Goal: Task Accomplishment & Management: Use online tool/utility

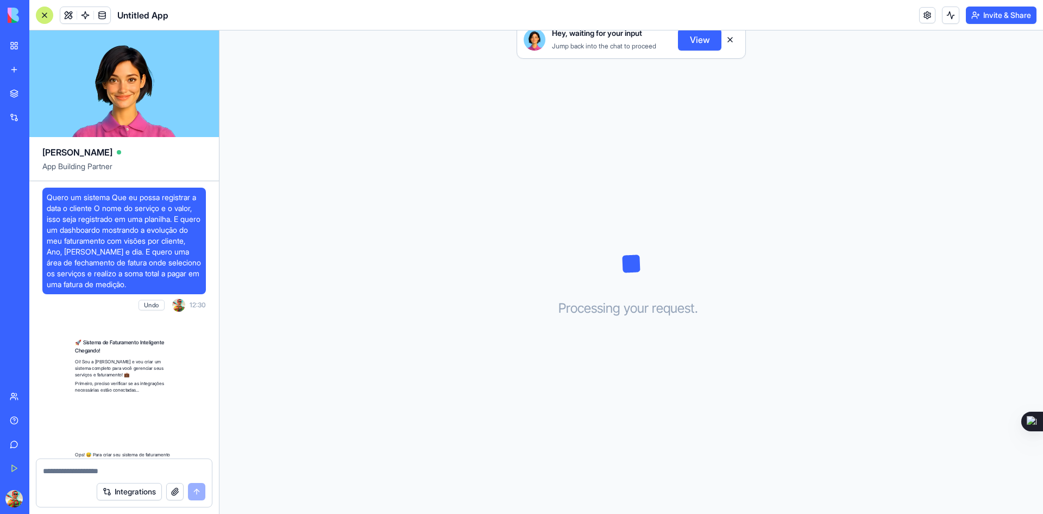
scroll to position [510, 0]
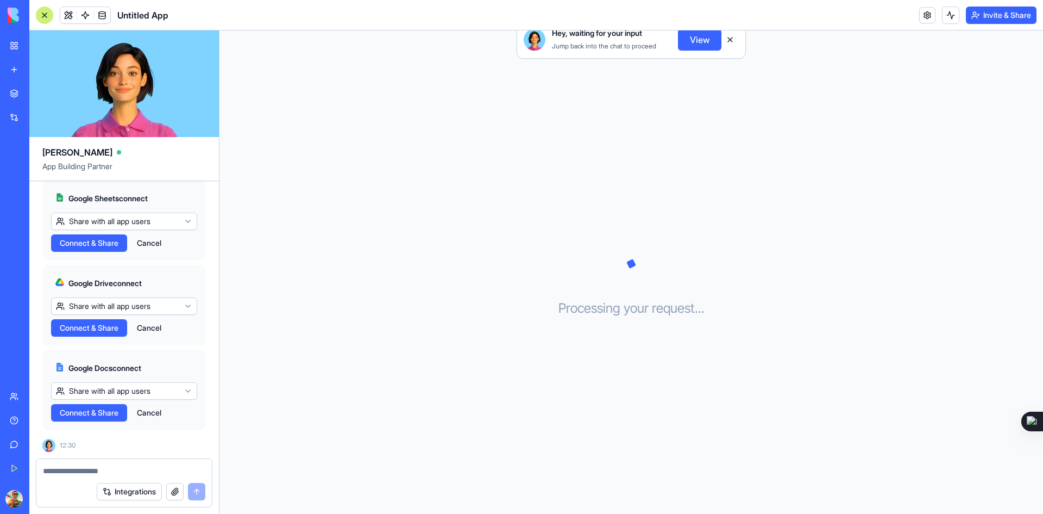
click at [82, 245] on span "Connect & Share" at bounding box center [89, 242] width 59 height 11
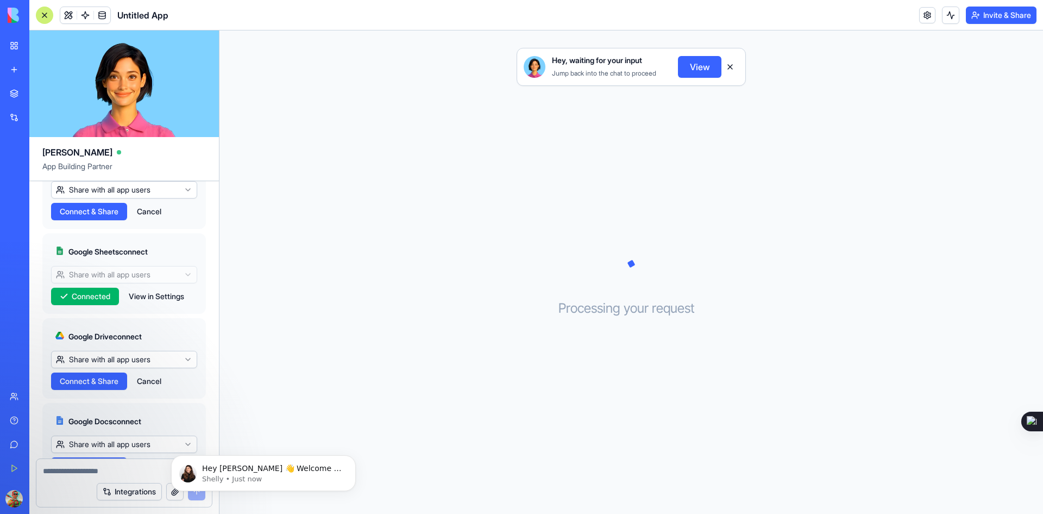
scroll to position [510, 0]
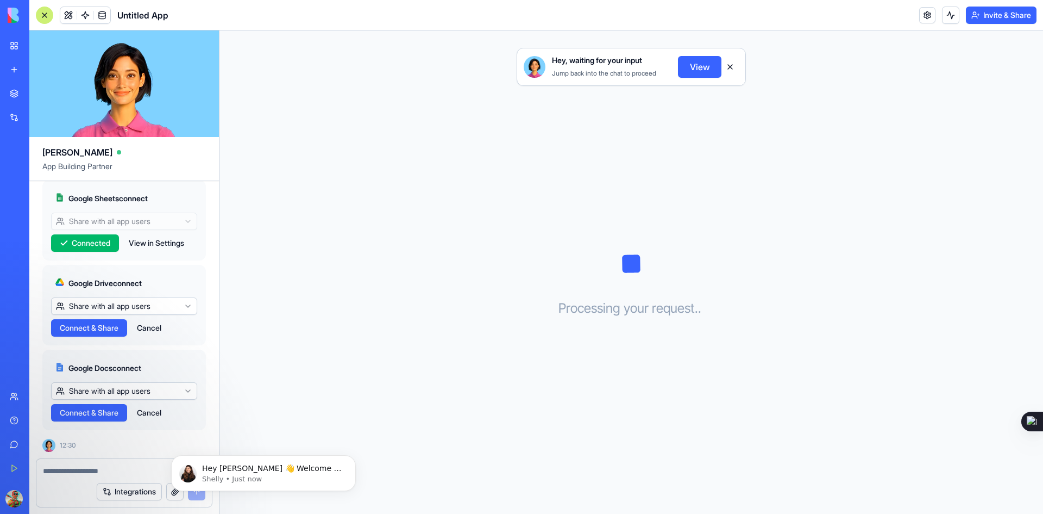
click at [85, 327] on span "Connect & Share" at bounding box center [89, 327] width 59 height 11
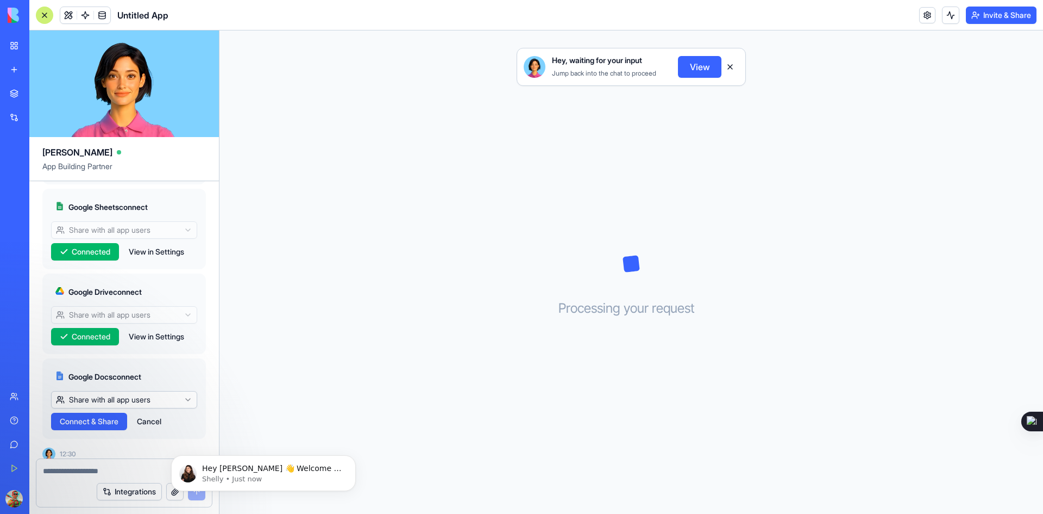
scroll to position [510, 0]
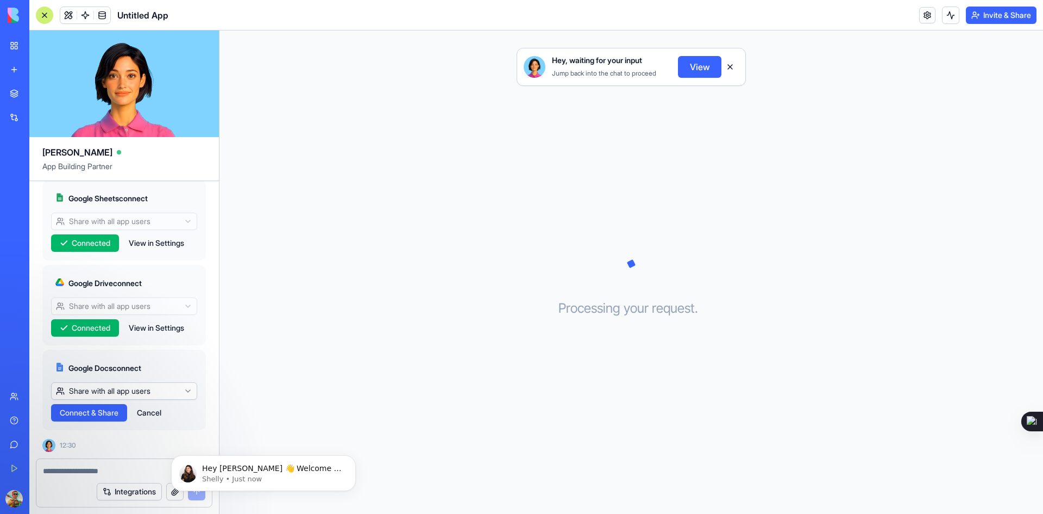
click at [88, 413] on span "Connect & Share" at bounding box center [89, 412] width 59 height 11
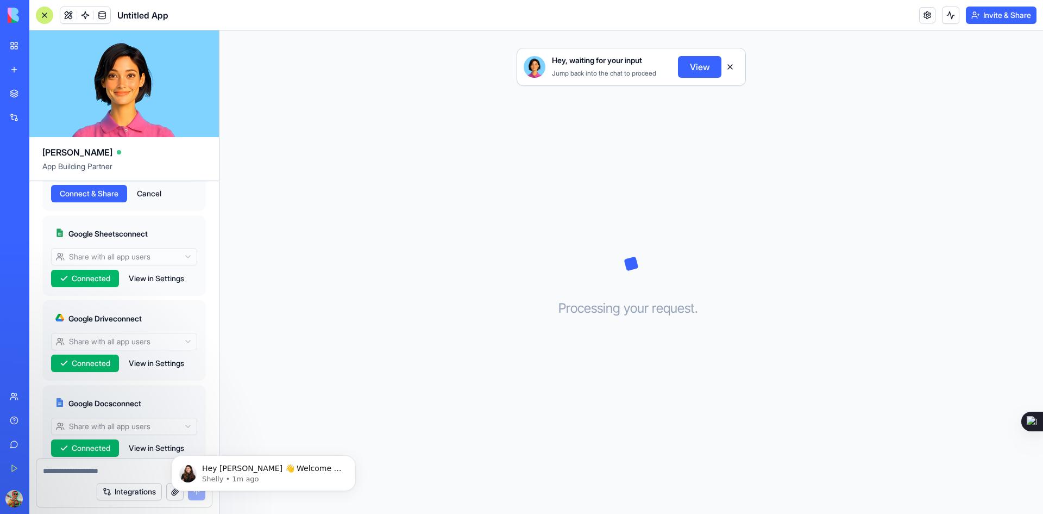
scroll to position [347, 0]
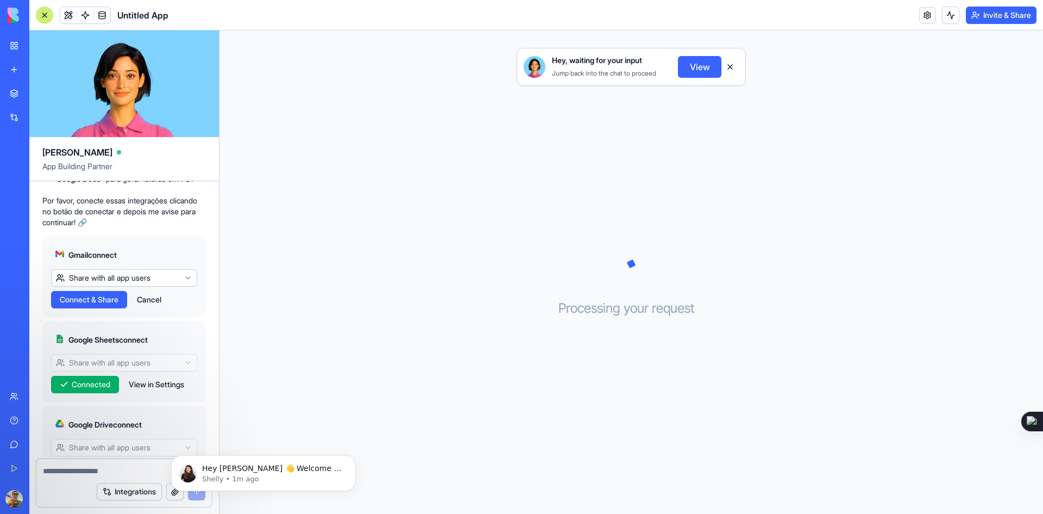
click at [89, 305] on span "Connect & Share" at bounding box center [89, 299] width 59 height 11
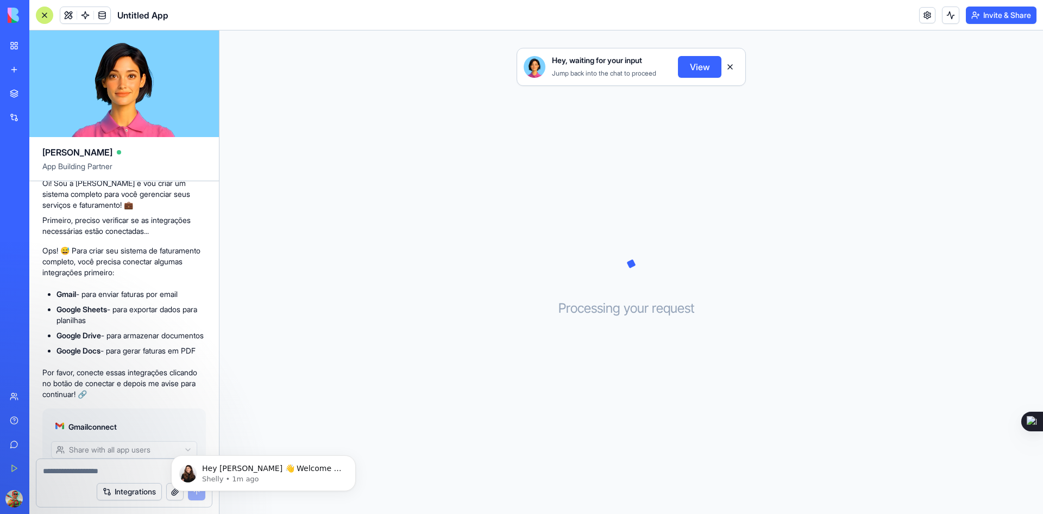
click at [694, 65] on button "View" at bounding box center [699, 67] width 43 height 22
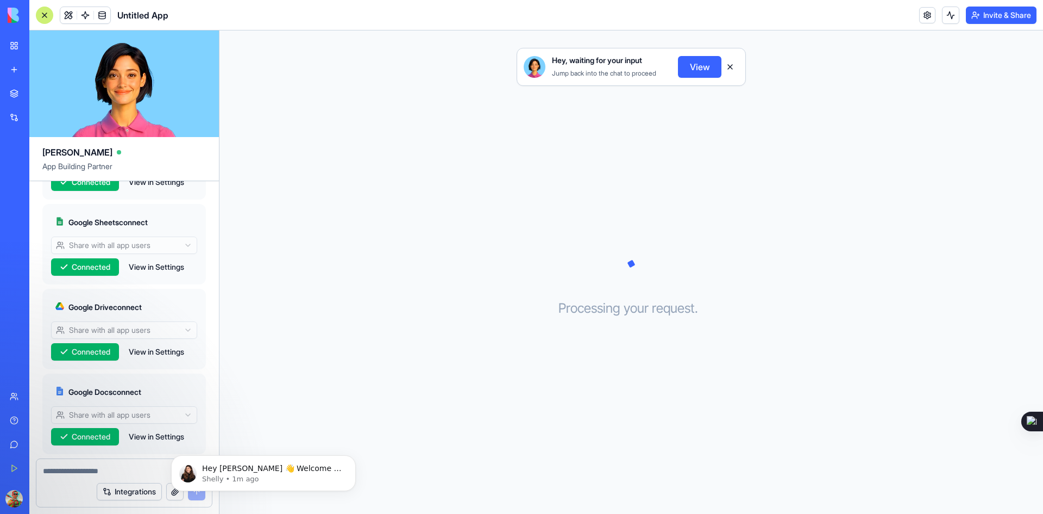
scroll to position [510, 0]
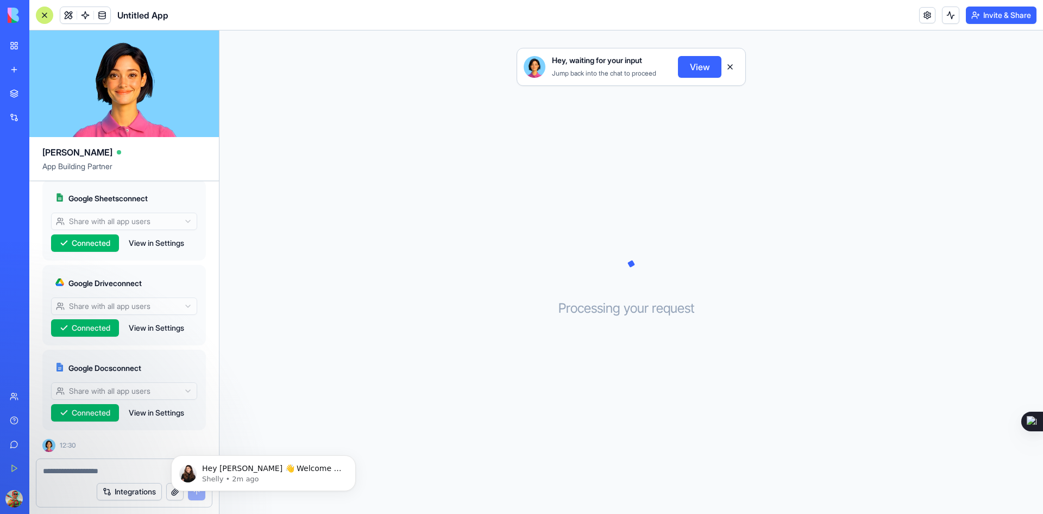
drag, startPoint x: 78, startPoint y: 465, endPoint x: 84, endPoint y: 464, distance: 6.1
click at [78, 465] on div at bounding box center [124, 467] width 176 height 17
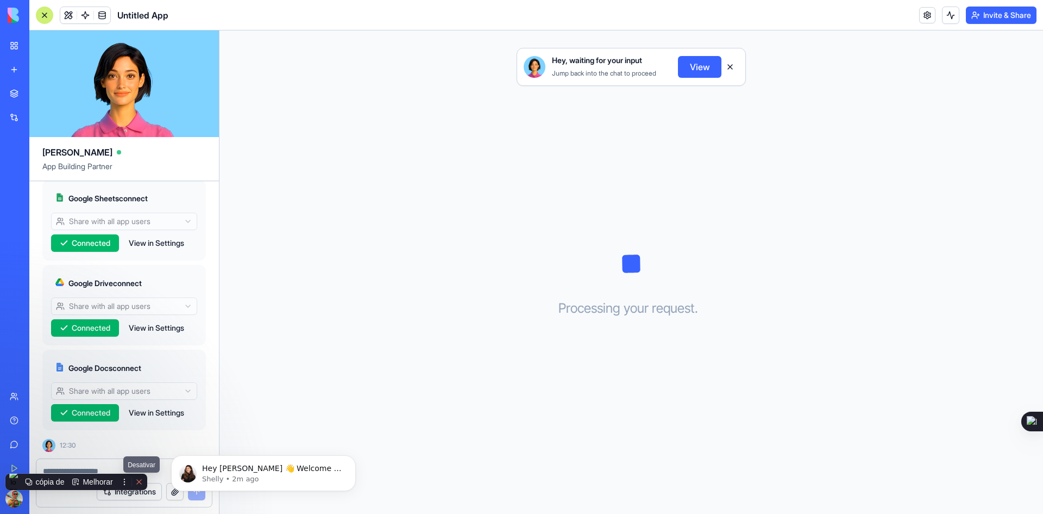
click at [137, 480] on button at bounding box center [139, 481] width 14 height 14
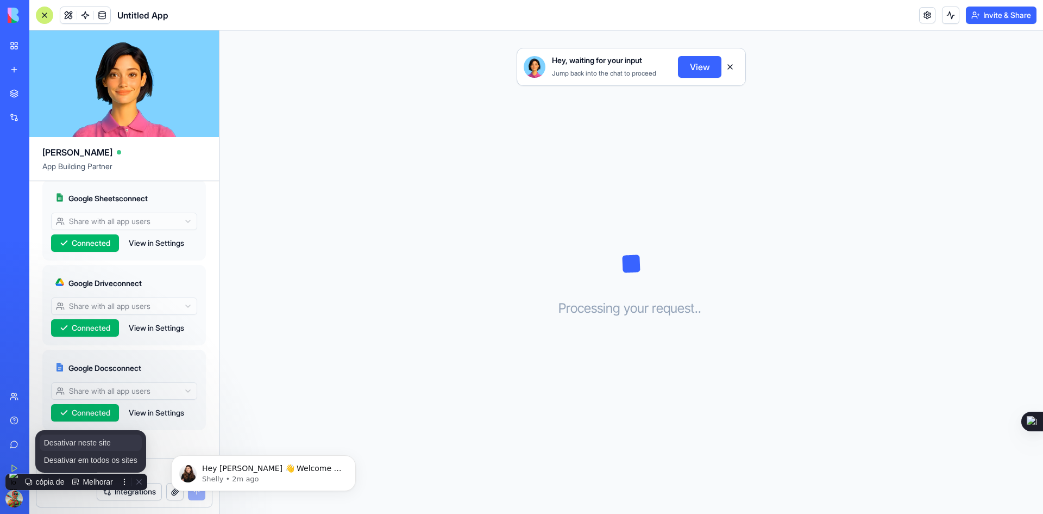
click at [101, 443] on span "Desativar neste site" at bounding box center [77, 442] width 67 height 9
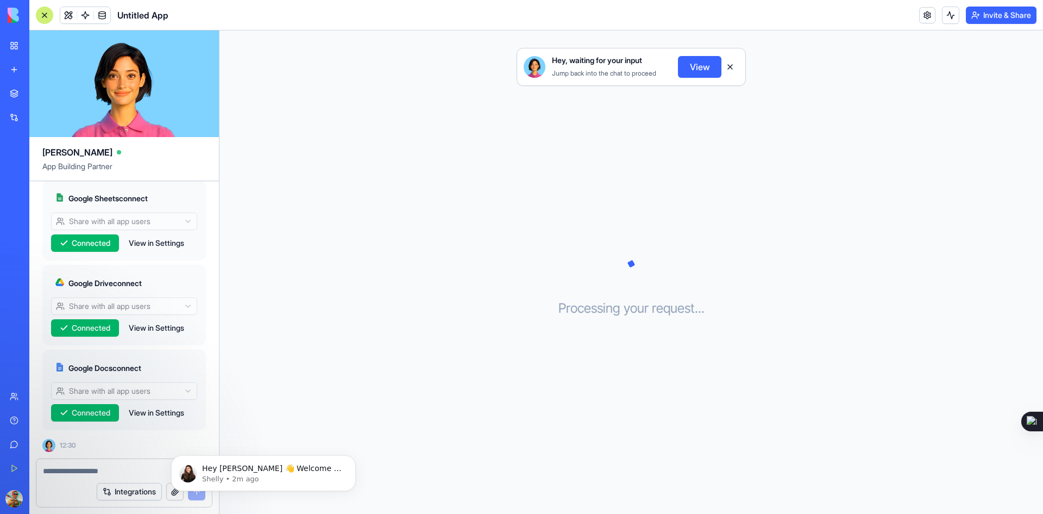
click at [71, 473] on textarea at bounding box center [124, 470] width 162 height 11
click at [82, 470] on textarea at bounding box center [124, 470] width 162 height 11
click at [245, 477] on p "Shelly • 2m ago" at bounding box center [272, 479] width 140 height 10
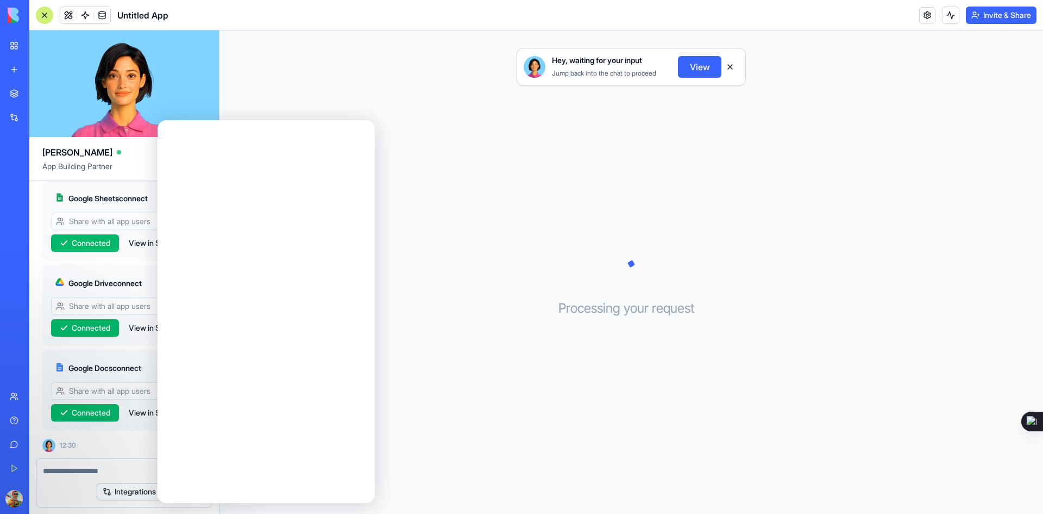
scroll to position [0, 0]
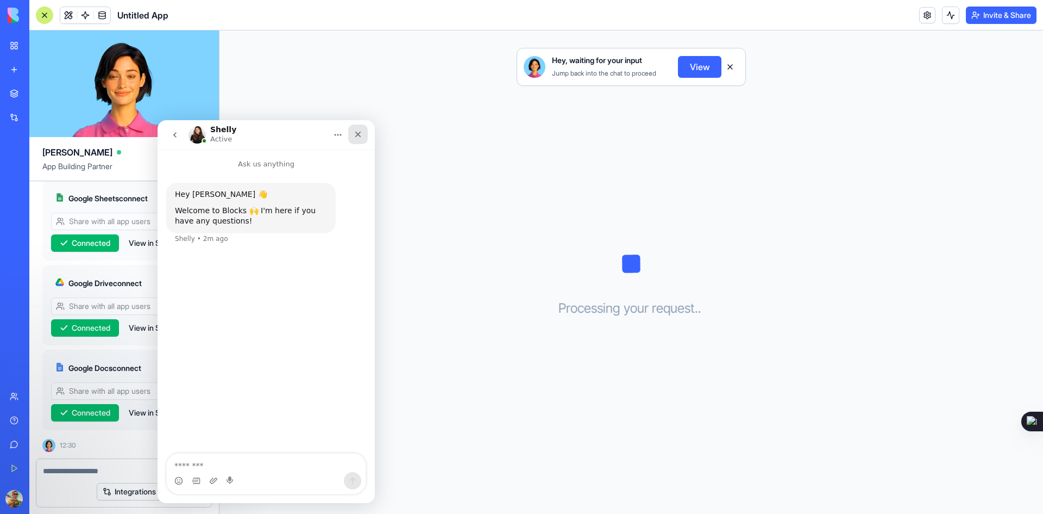
click at [359, 134] on icon "Close" at bounding box center [358, 134] width 9 height 9
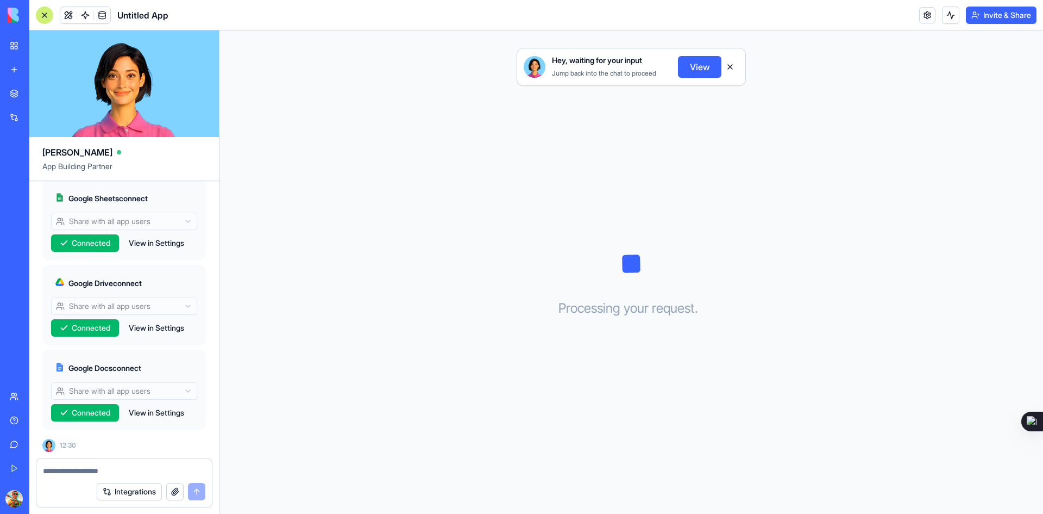
click at [107, 430] on div "Gmail connect Share with all app users Connected View in Settings Google Sheets…" at bounding box center [124, 262] width 164 height 343
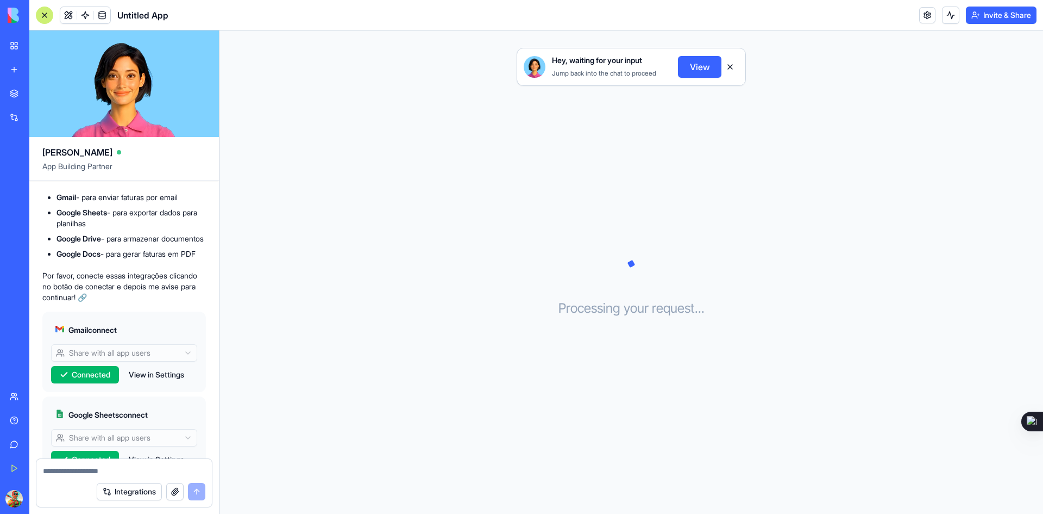
scroll to position [510, 0]
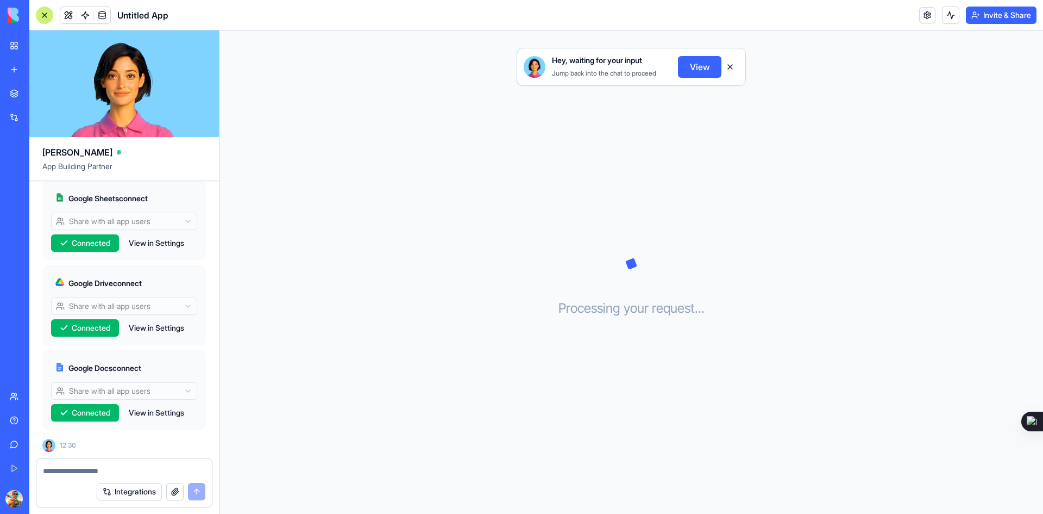
click at [51, 466] on textarea at bounding box center [124, 470] width 162 height 11
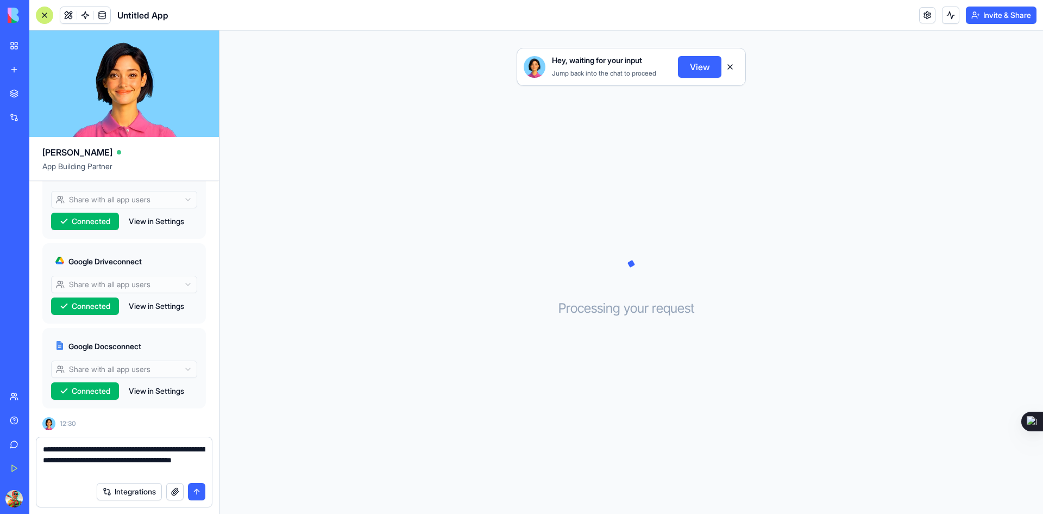
click at [178, 487] on button "button" at bounding box center [174, 491] width 17 height 17
click at [146, 471] on textarea "**********" at bounding box center [124, 459] width 162 height 33
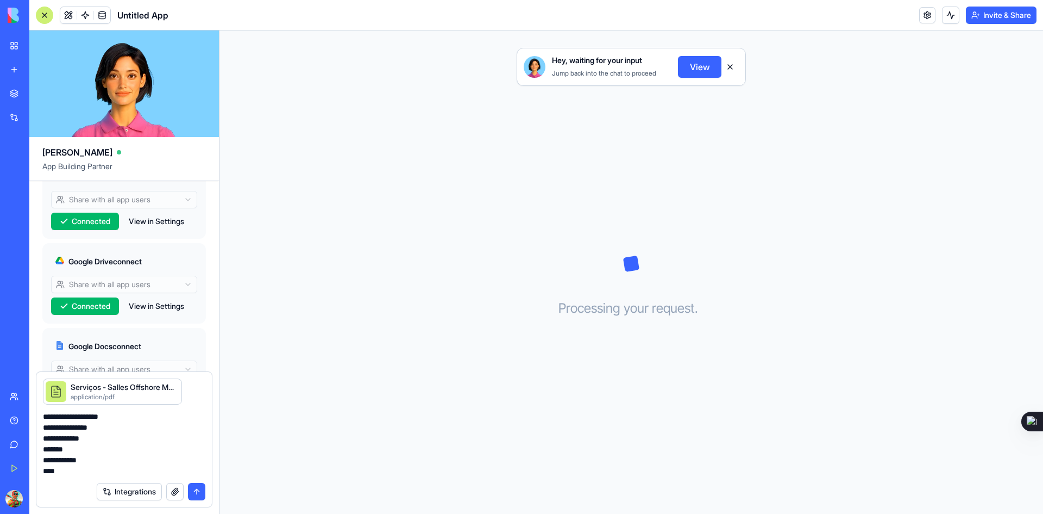
scroll to position [53, 0]
click at [104, 429] on textarea "**********" at bounding box center [124, 443] width 162 height 65
click at [99, 437] on textarea "**********" at bounding box center [124, 443] width 162 height 65
click at [96, 449] on textarea "**********" at bounding box center [124, 443] width 162 height 65
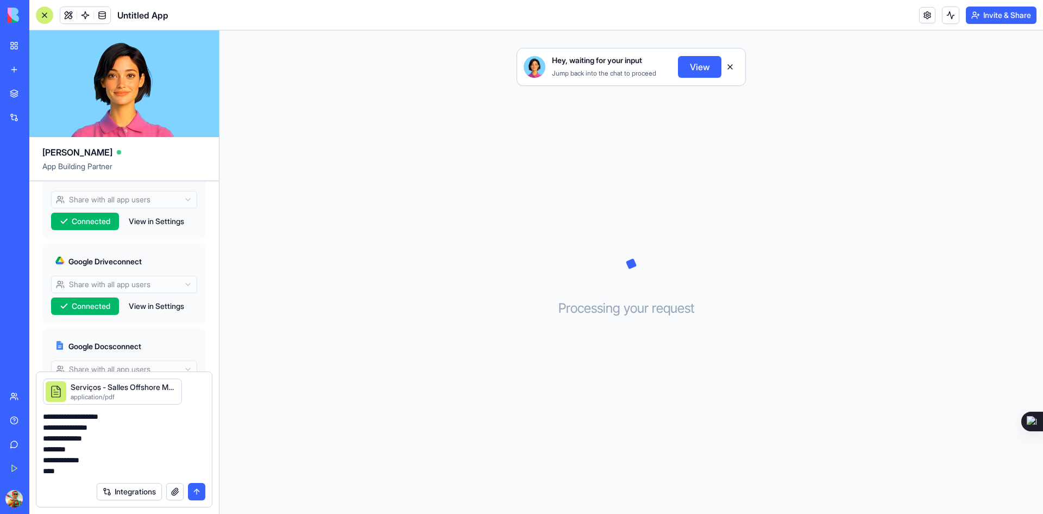
scroll to position [54, 0]
click at [62, 460] on textarea "**********" at bounding box center [124, 443] width 162 height 65
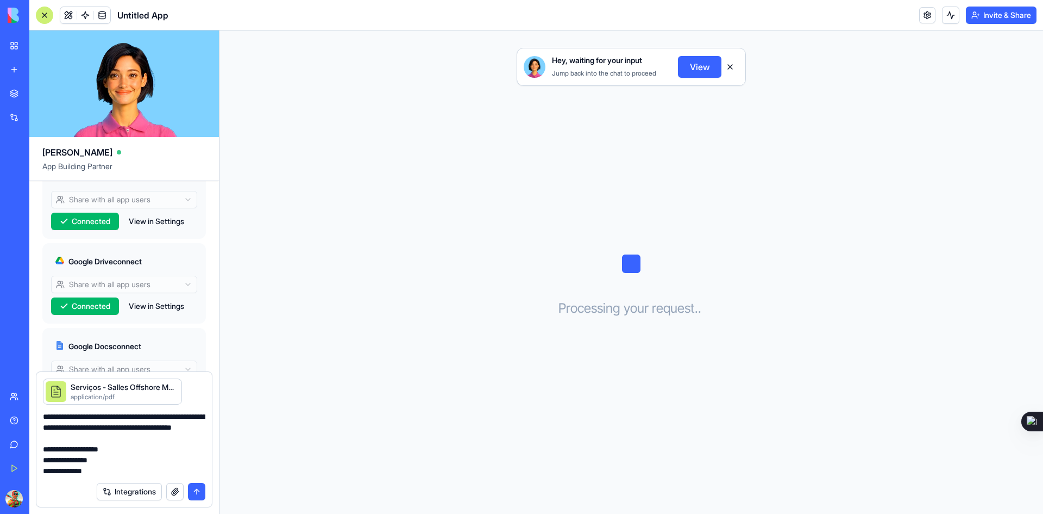
click at [105, 438] on textarea "**********" at bounding box center [124, 443] width 162 height 65
type textarea "**********"
click at [172, 490] on button "button" at bounding box center [174, 491] width 17 height 17
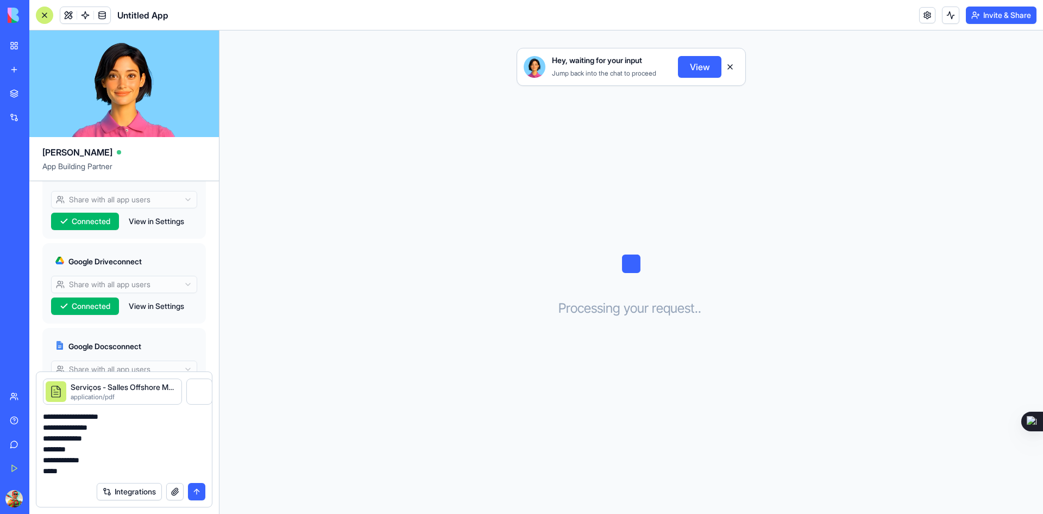
scroll to position [54, 0]
click at [197, 493] on button "submit" at bounding box center [196, 491] width 17 height 17
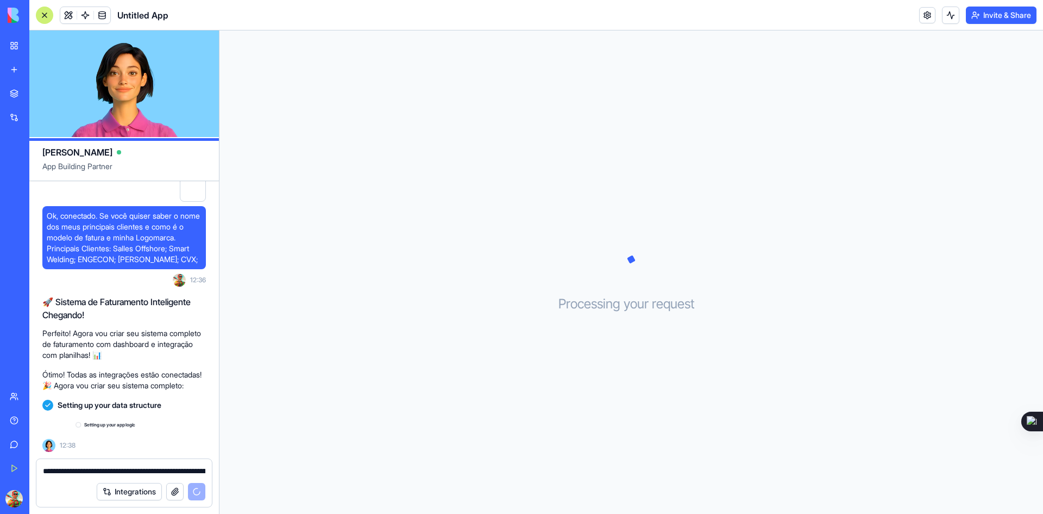
scroll to position [831, 0]
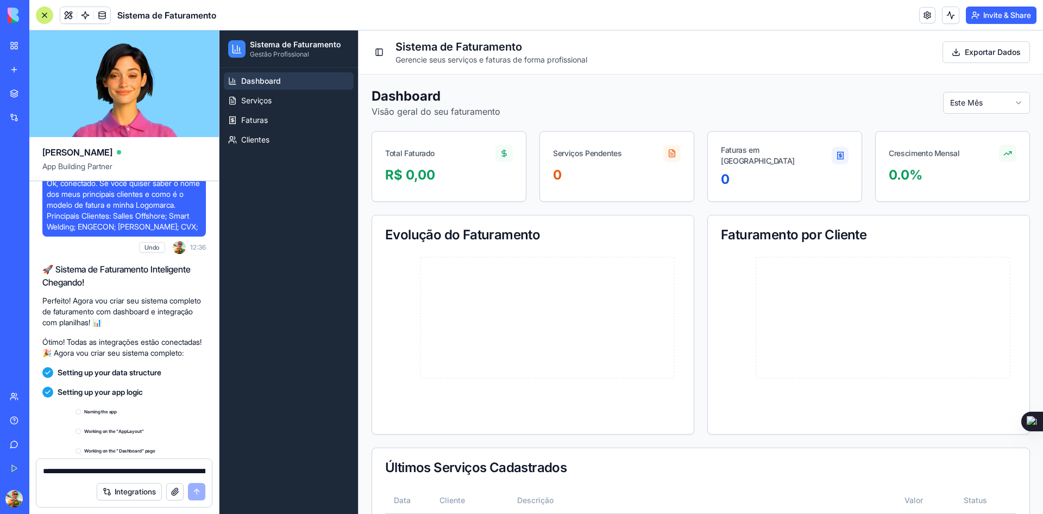
scroll to position [1212, 0]
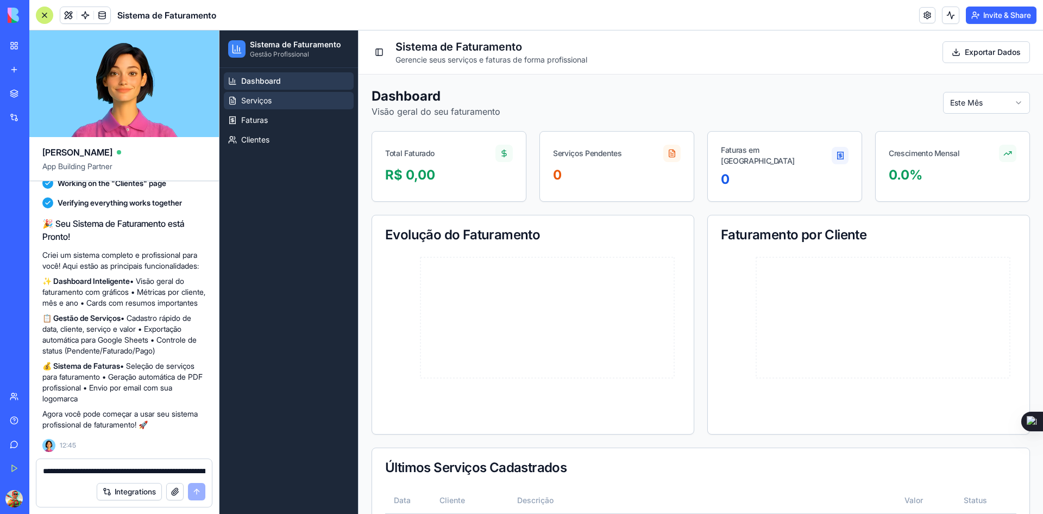
click at [265, 108] on link "Serviços" at bounding box center [289, 100] width 130 height 17
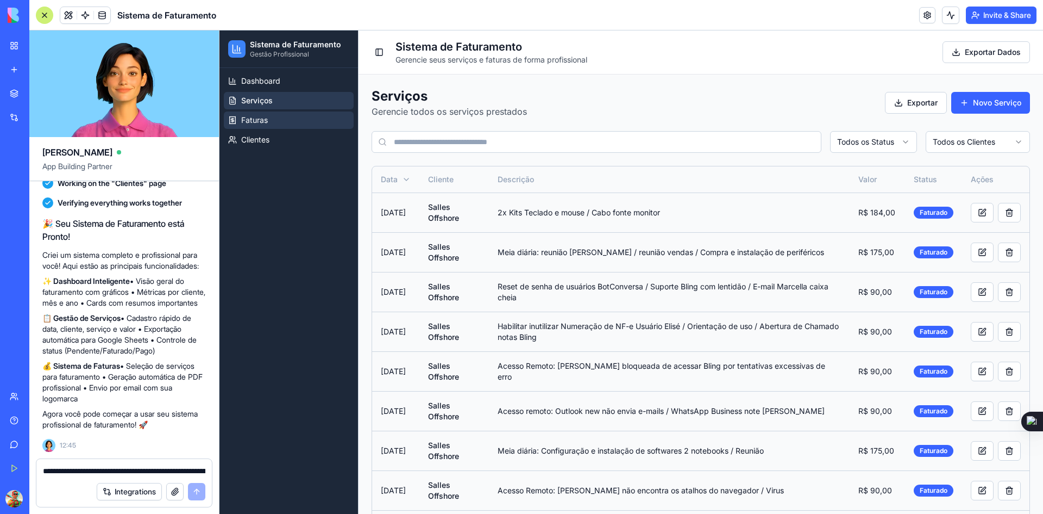
click at [260, 125] on span "Faturas" at bounding box center [254, 120] width 27 height 11
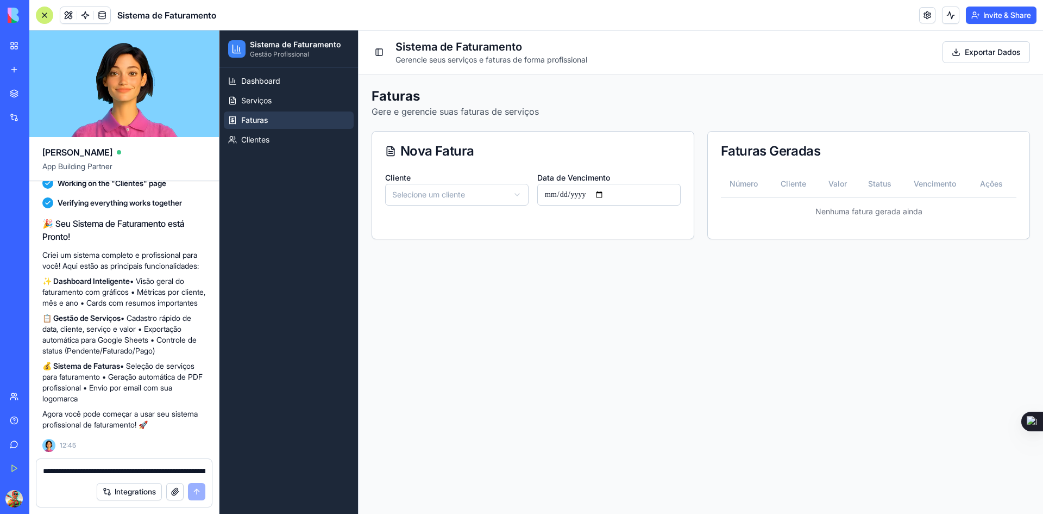
click at [450, 200] on html "Sistema de Faturamento Gestão Profissional Dashboard Serviços Faturas Clientes …" at bounding box center [632, 271] width 824 height 483
click at [573, 199] on input "Data de Vencimento" at bounding box center [608, 195] width 143 height 22
click at [615, 196] on input "Data de Vencimento" at bounding box center [608, 195] width 143 height 22
click at [601, 194] on input "Data de Vencimento" at bounding box center [608, 195] width 143 height 22
click at [610, 193] on input "Data de Vencimento" at bounding box center [608, 195] width 143 height 22
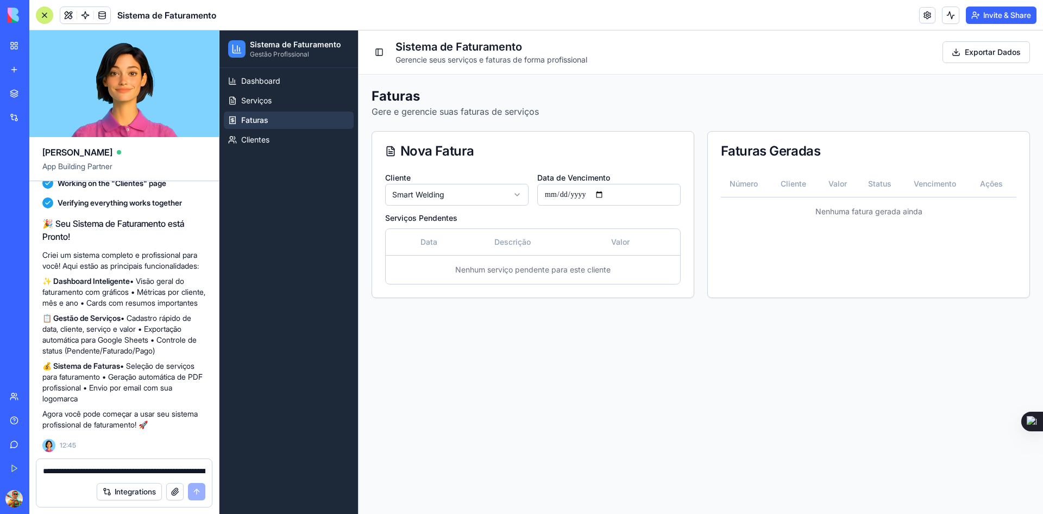
type input "**********"
click at [457, 246] on th "Data" at bounding box center [449, 242] width 74 height 26
click at [459, 273] on td "Nenhum serviço pendente para este cliente" at bounding box center [533, 269] width 295 height 29
click at [543, 277] on td "Nenhum serviço pendente para este cliente" at bounding box center [533, 269] width 295 height 29
click at [533, 258] on td "Nenhum serviço pendente para este cliente" at bounding box center [533, 269] width 295 height 29
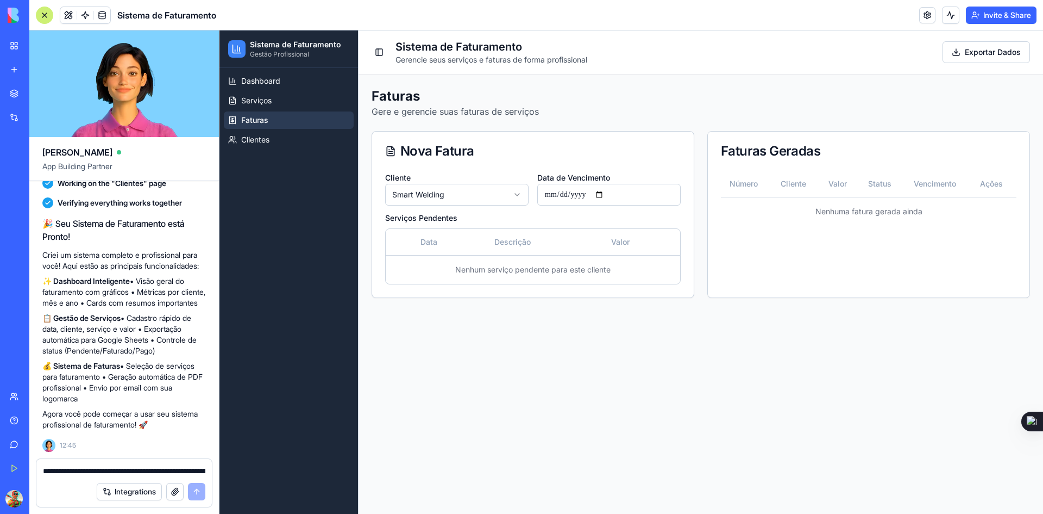
click at [522, 134] on div "Nova Fatura" at bounding box center [533, 151] width 322 height 39
click at [562, 110] on p "Gere e gerencie suas faturas de serviços" at bounding box center [701, 111] width 659 height 13
drag, startPoint x: 590, startPoint y: 99, endPoint x: 642, endPoint y: 95, distance: 52.3
click at [595, 98] on h2 "Faturas" at bounding box center [701, 95] width 659 height 17
click at [805, 183] on th "Cliente" at bounding box center [796, 184] width 48 height 26
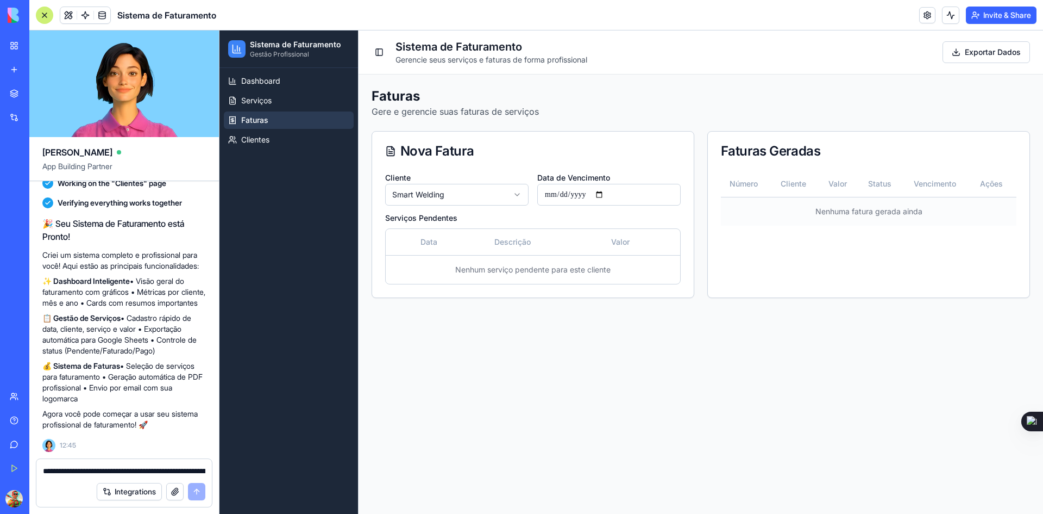
click at [829, 224] on td "Nenhuma fatura gerada ainda" at bounding box center [869, 211] width 296 height 29
click at [284, 143] on link "Clientes" at bounding box center [289, 139] width 130 height 17
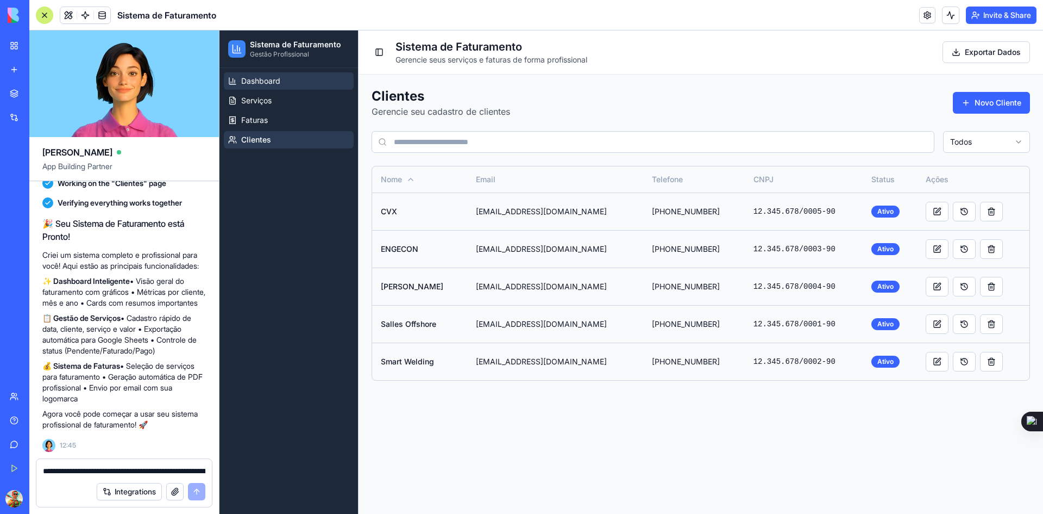
click at [254, 81] on span "Dashboard" at bounding box center [260, 81] width 39 height 11
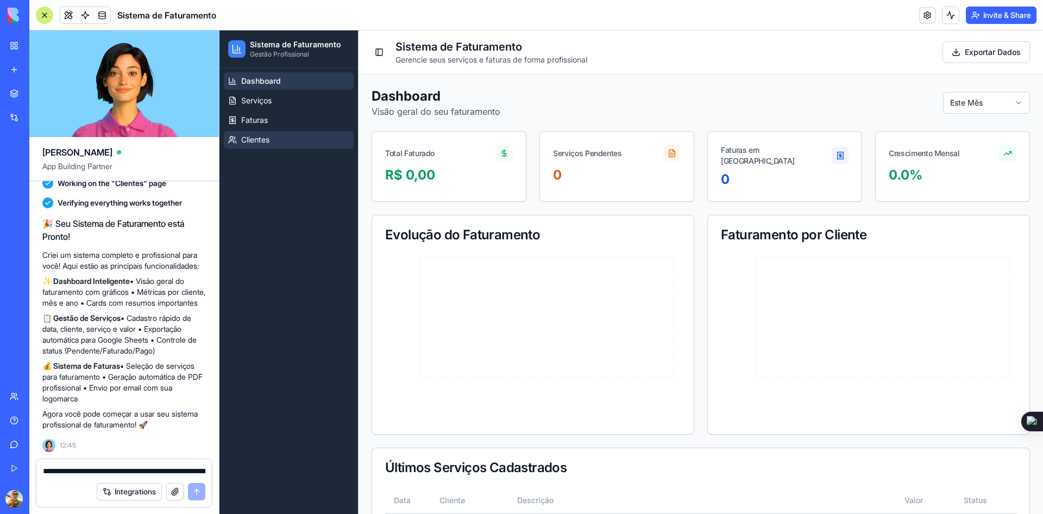
click at [246, 140] on span "Clientes" at bounding box center [255, 139] width 28 height 11
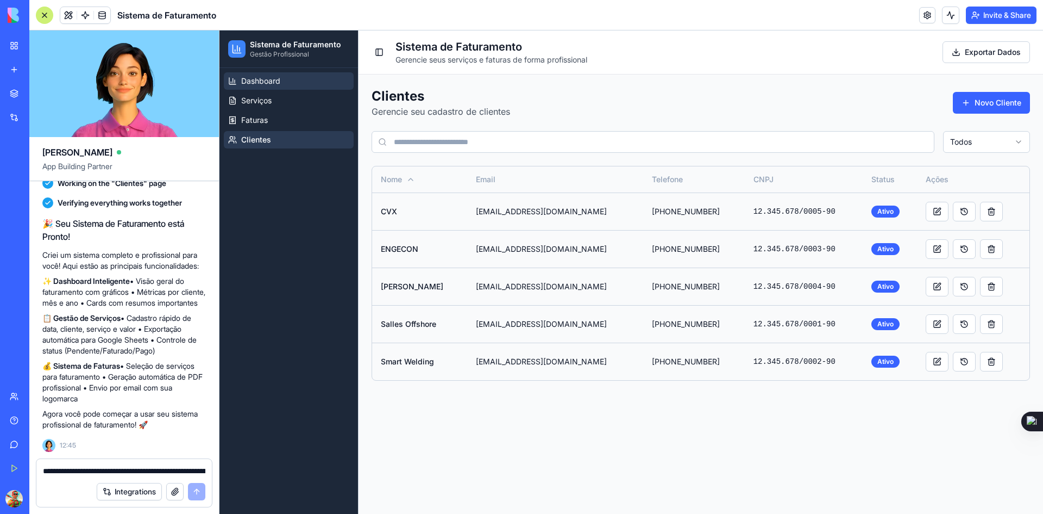
click at [245, 85] on span "Dashboard" at bounding box center [260, 81] width 39 height 11
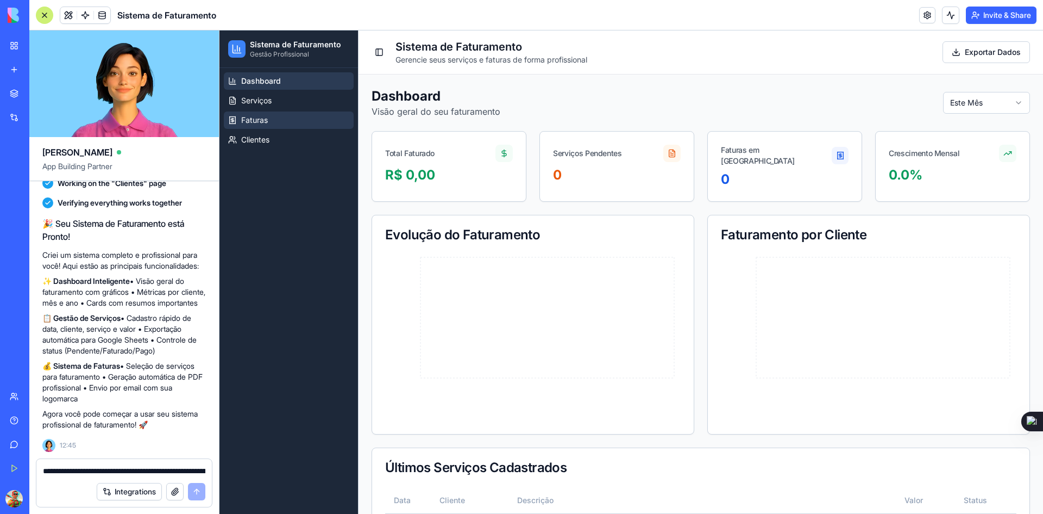
click at [263, 124] on span "Faturas" at bounding box center [254, 120] width 27 height 11
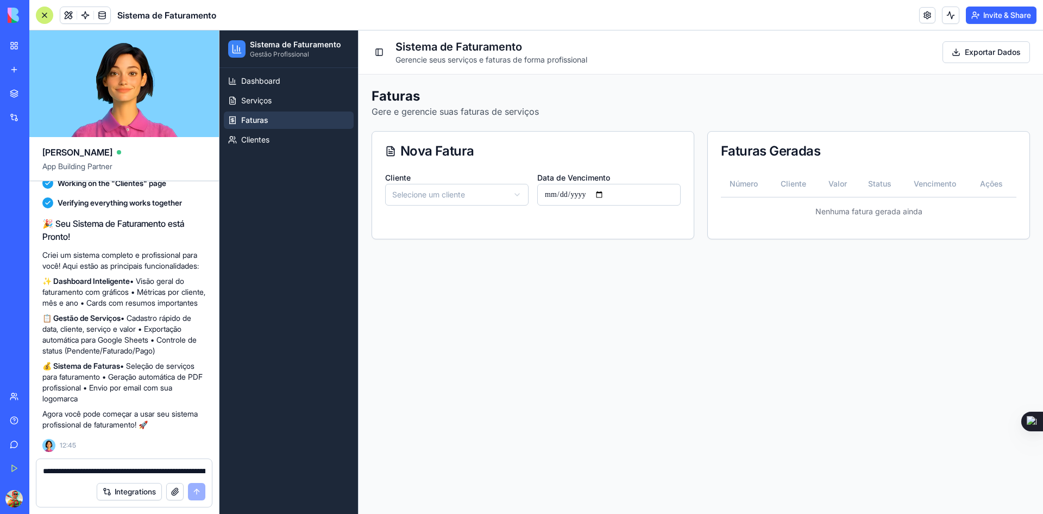
click at [492, 201] on html "Sistema de Faturamento Gestão Profissional Dashboard Serviços Faturas Clientes …" at bounding box center [632, 271] width 824 height 483
click at [497, 203] on html "Sistema de Faturamento Gestão Profissional Dashboard Serviços Faturas Clientes …" at bounding box center [632, 271] width 824 height 483
click at [491, 196] on html "Sistema de Faturamento Gestão Profissional Dashboard Serviços Faturas Clientes …" at bounding box center [632, 271] width 824 height 483
drag, startPoint x: 469, startPoint y: 249, endPoint x: 469, endPoint y: 241, distance: 8.7
click at [471, 199] on html "Sistema de Faturamento Gestão Profissional Dashboard Serviços Faturas Clientes …" at bounding box center [632, 271] width 824 height 483
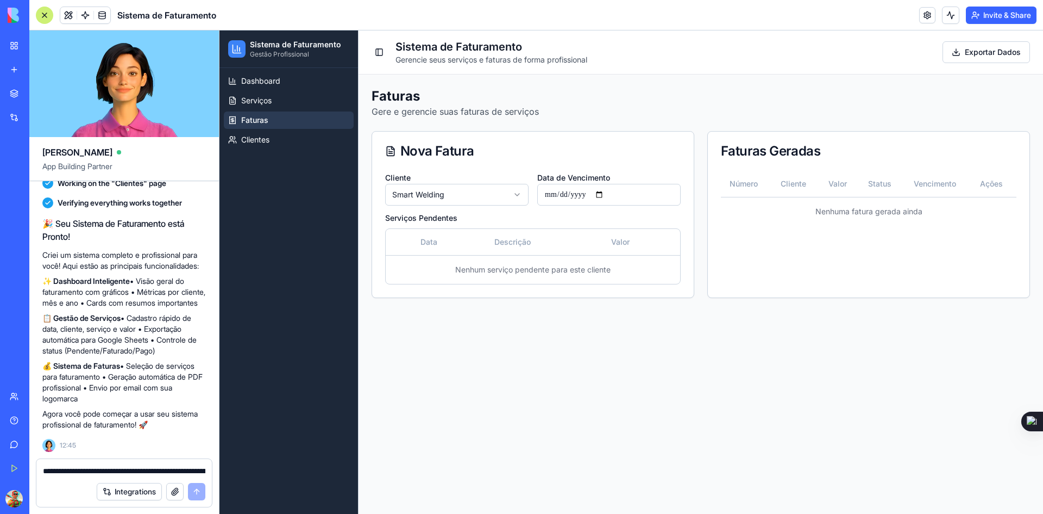
click at [470, 199] on html "Sistema de Faturamento Gestão Profissional Dashboard Serviços Faturas Clientes …" at bounding box center [632, 271] width 824 height 483
click at [471, 187] on html "Sistema de Faturamento Gestão Profissional Dashboard Serviços Faturas Clientes …" at bounding box center [632, 271] width 824 height 483
click at [606, 192] on input "Data de Vencimento" at bounding box center [608, 195] width 143 height 22
click at [608, 192] on input "Data de Vencimento" at bounding box center [608, 195] width 143 height 22
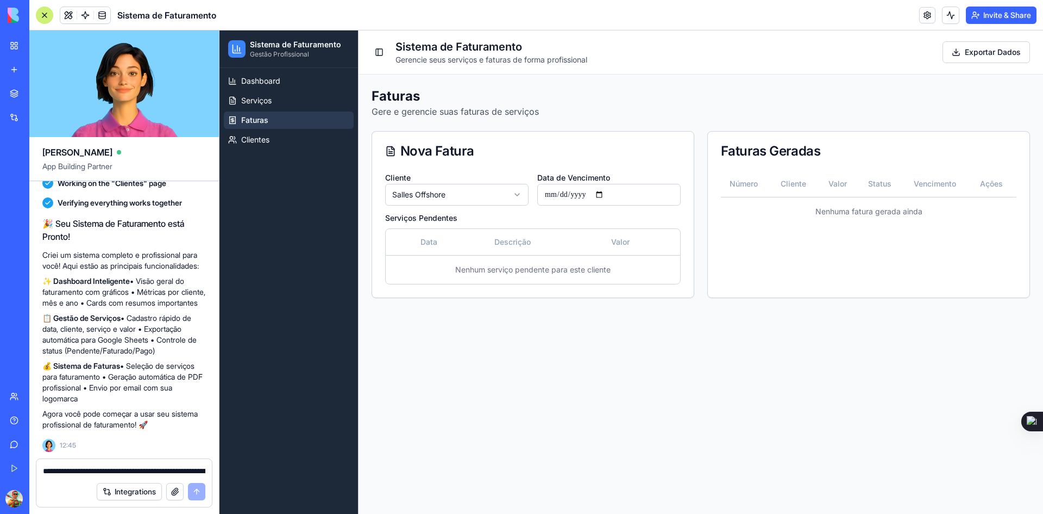
click at [372, 270] on div "Cliente Salles Offshore Data de Vencimento Serviços Pendentes Data Descrição Va…" at bounding box center [533, 234] width 322 height 127
drag, startPoint x: 57, startPoint y: 365, endPoint x: 185, endPoint y: 403, distance: 133.8
click at [185, 403] on p "💰 Sistema de Faturas • Seleção de serviços para faturamento • Geração automátic…" at bounding box center [124, 381] width 164 height 43
copy p "istema de Faturas • Seleção de serviços para faturamento • Geração automática d…"
click at [90, 470] on textarea "**********" at bounding box center [124, 470] width 162 height 11
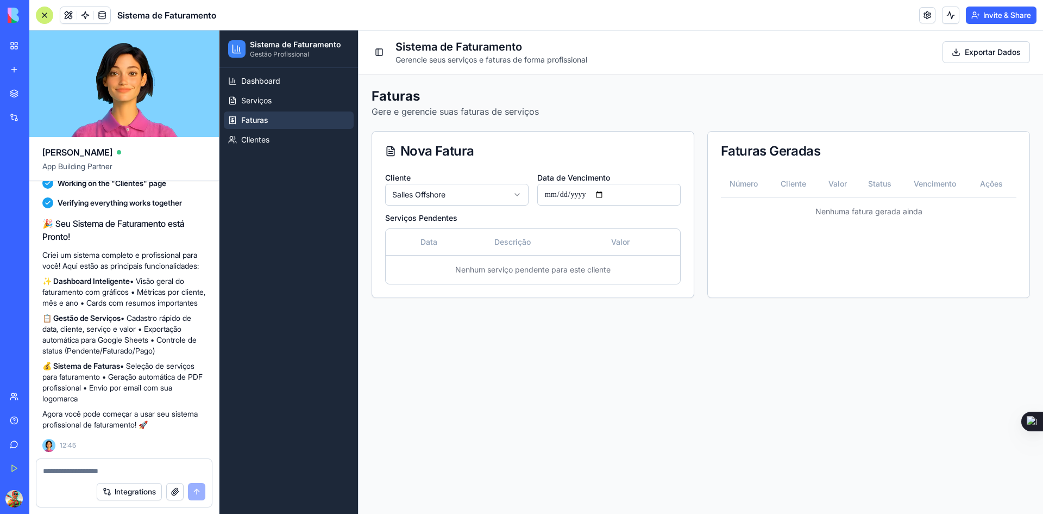
paste textarea "**********"
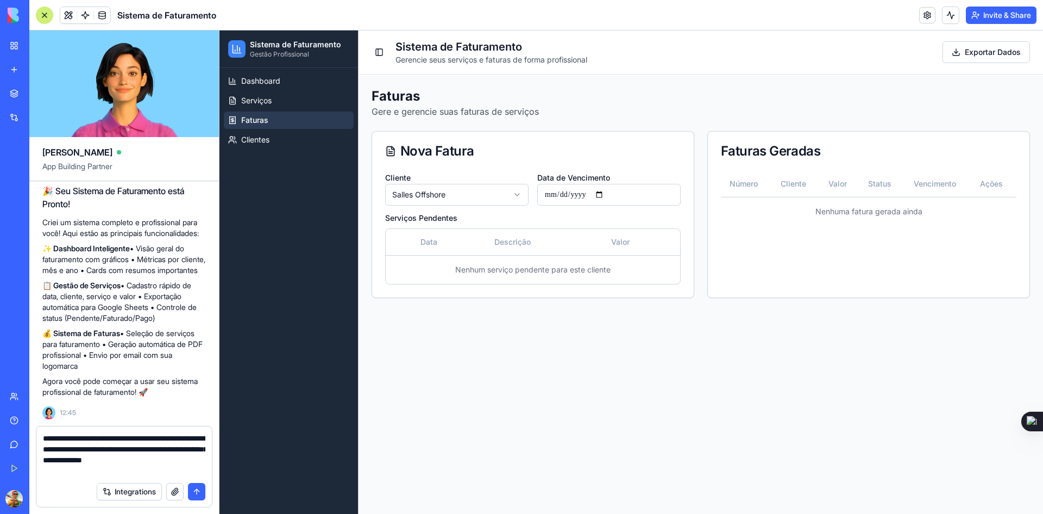
drag, startPoint x: 114, startPoint y: 440, endPoint x: 141, endPoint y: 478, distance: 46.0
click at [141, 478] on form "**********" at bounding box center [124, 466] width 177 height 82
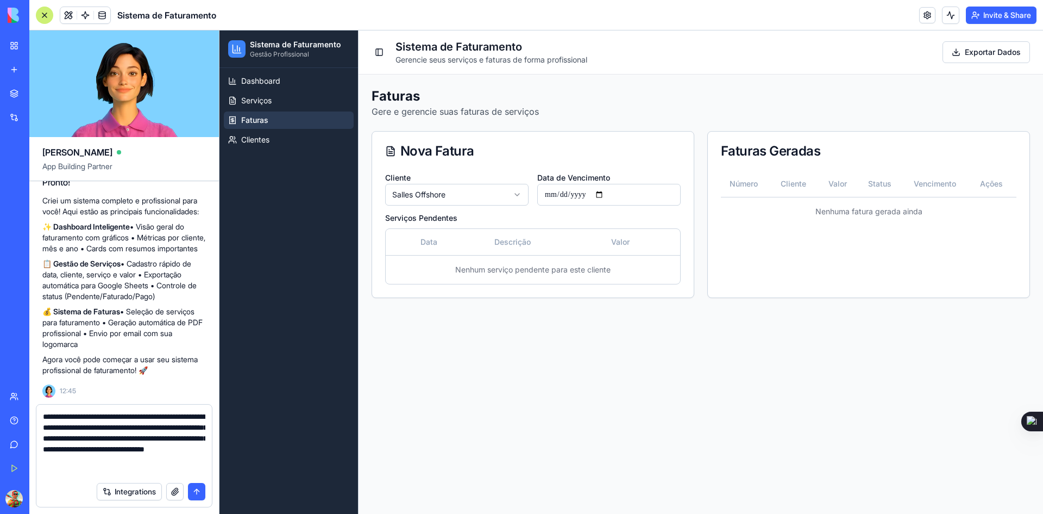
type textarea "**********"
click at [199, 495] on button "submit" at bounding box center [196, 491] width 17 height 17
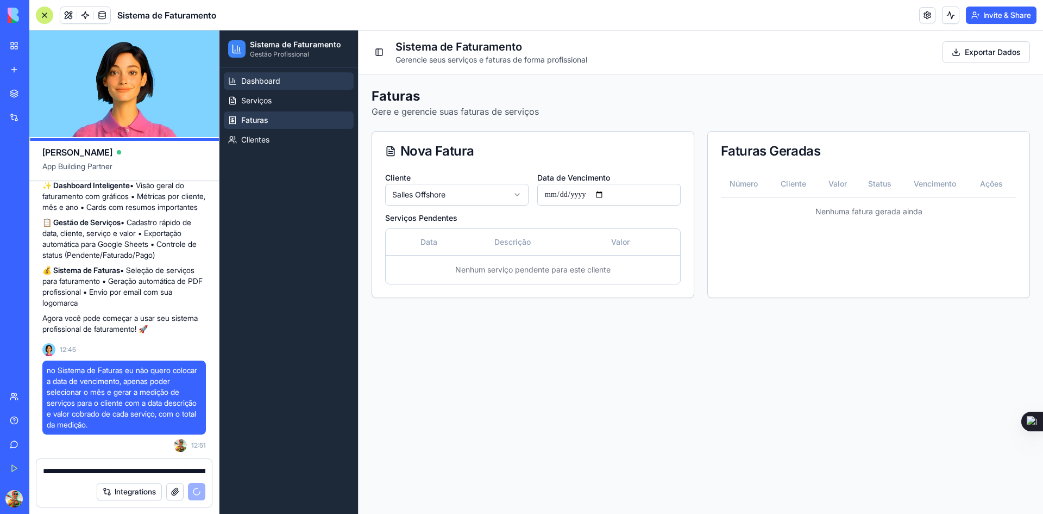
click at [269, 84] on span "Dashboard" at bounding box center [260, 81] width 39 height 11
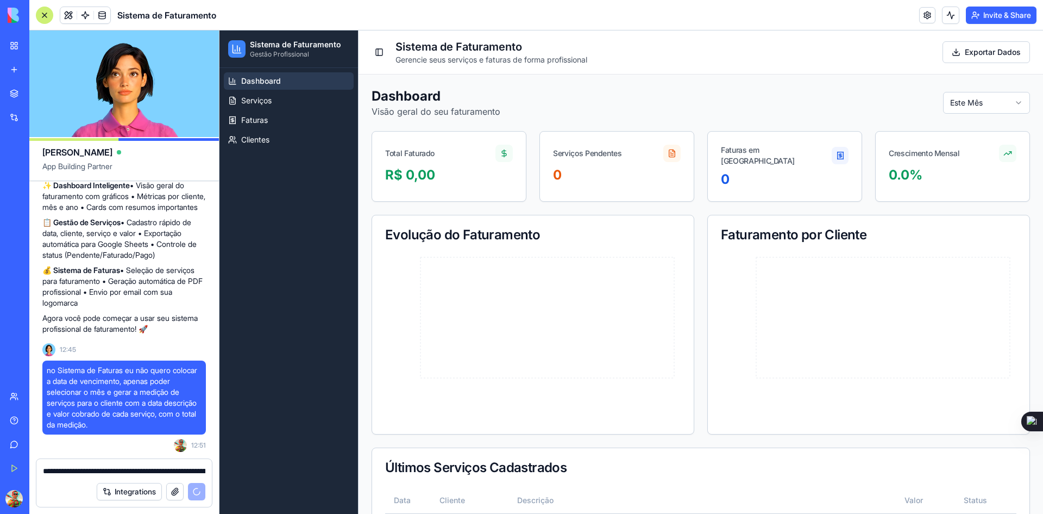
click at [1001, 103] on html "Sistema de Faturamento Gestão Profissional Dashboard Serviços Faturas Clientes …" at bounding box center [632, 434] width 824 height 808
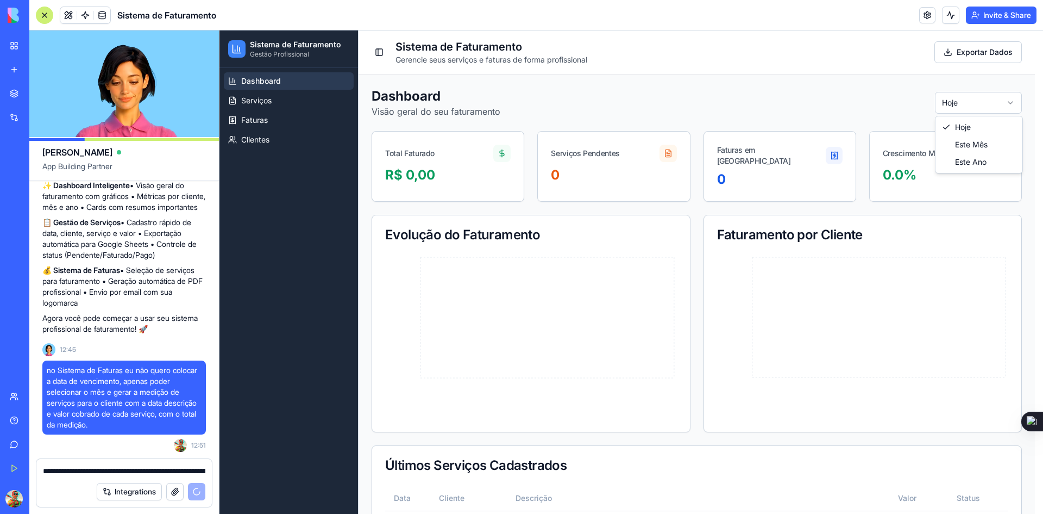
click at [985, 103] on html "Sistema de Faturamento Gestão Profissional Dashboard Serviços Faturas Clientes …" at bounding box center [632, 432] width 824 height 805
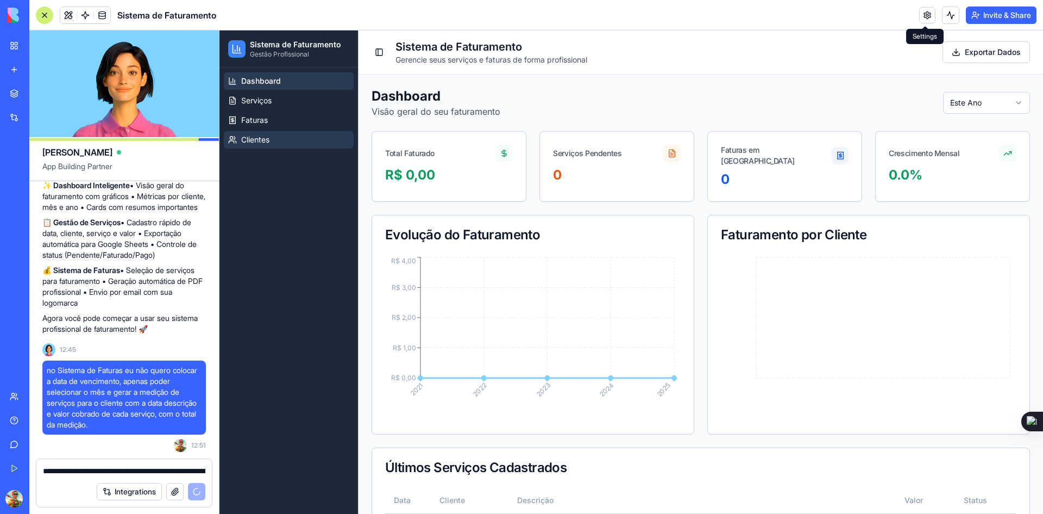
click at [244, 146] on link "Clientes" at bounding box center [289, 139] width 130 height 17
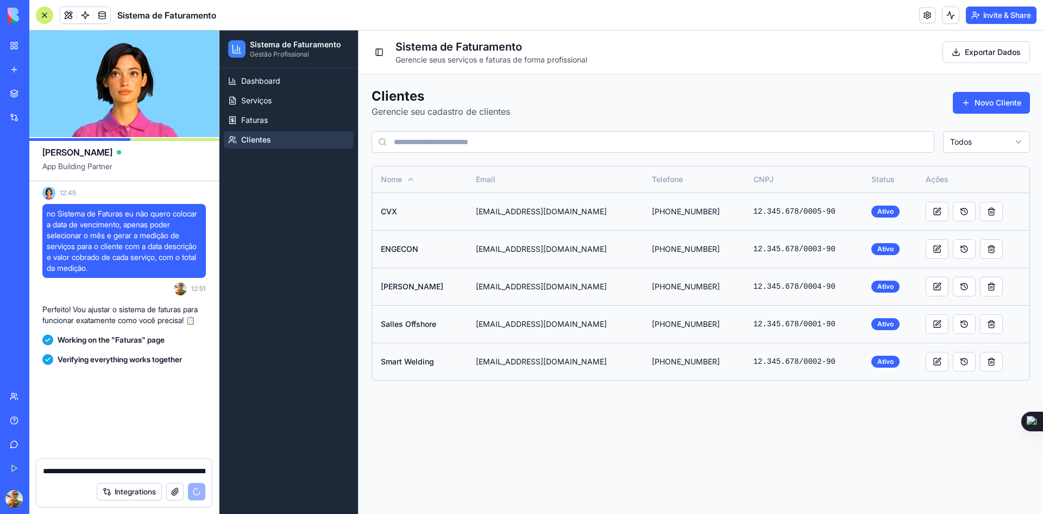
scroll to position [1692, 0]
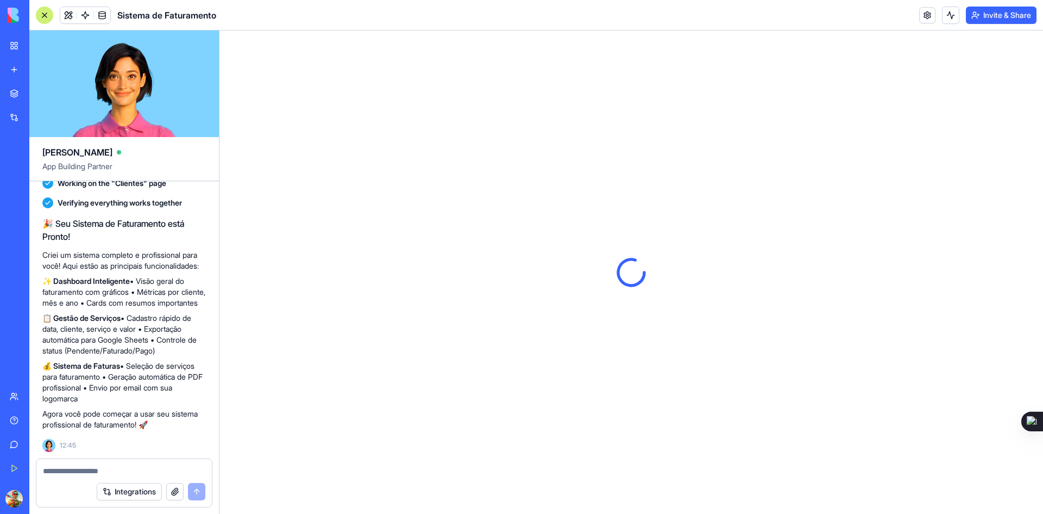
scroll to position [994, 0]
